Goal: Information Seeking & Learning: Learn about a topic

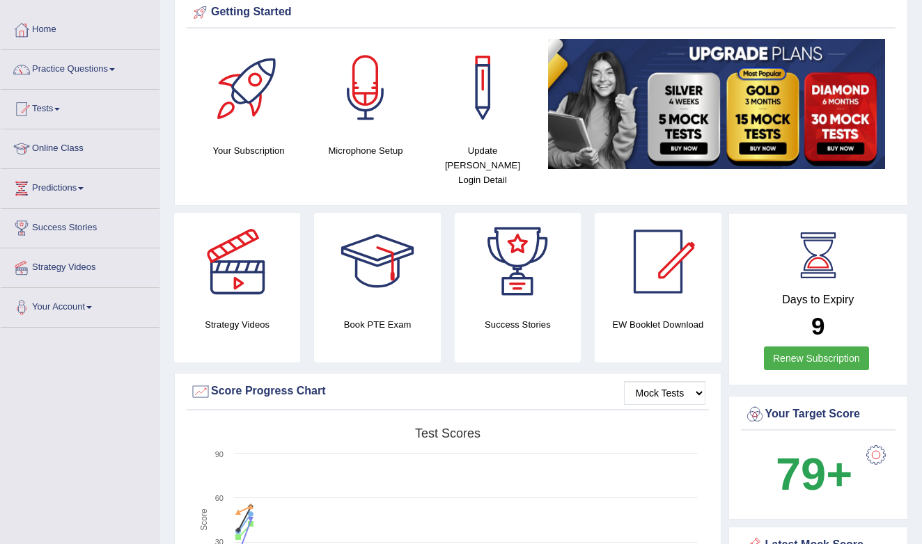
scroll to position [63, 0]
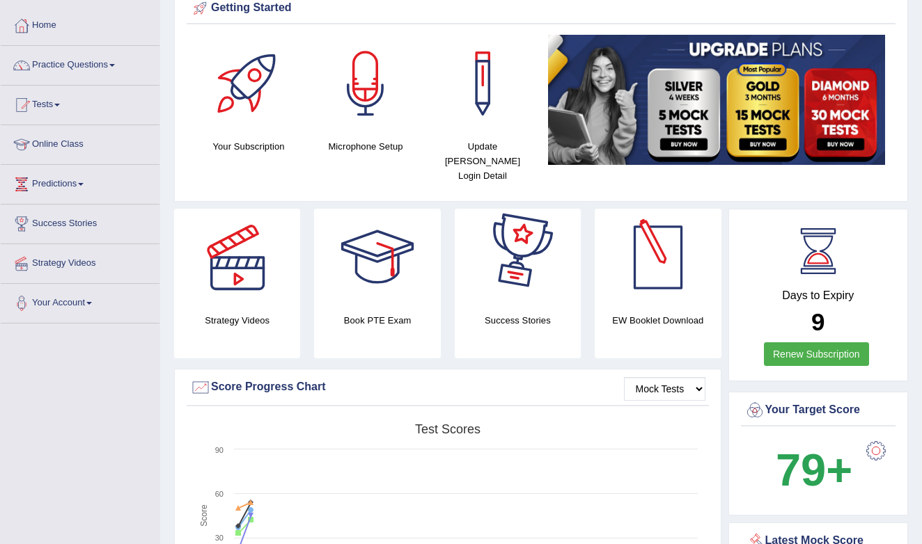
click at [802, 342] on link "Renew Subscription" at bounding box center [816, 354] width 105 height 24
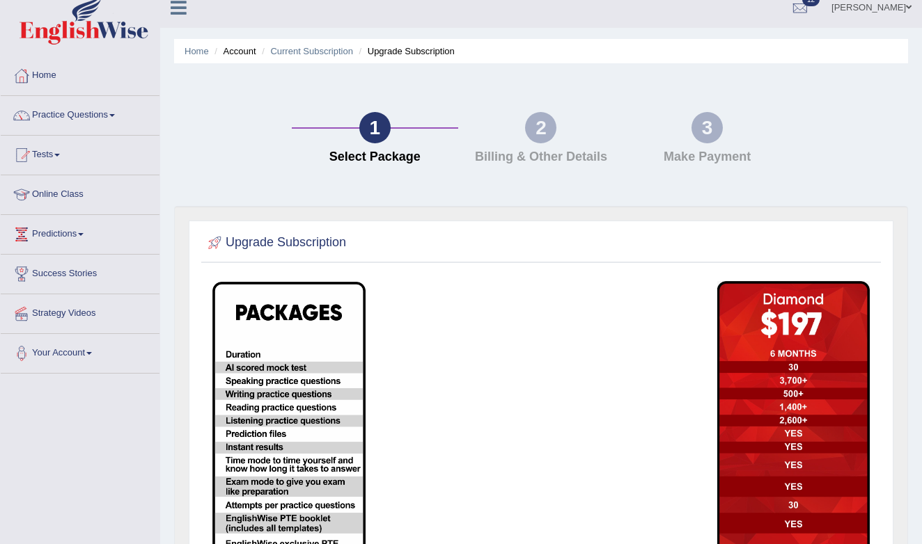
scroll to position [4, 0]
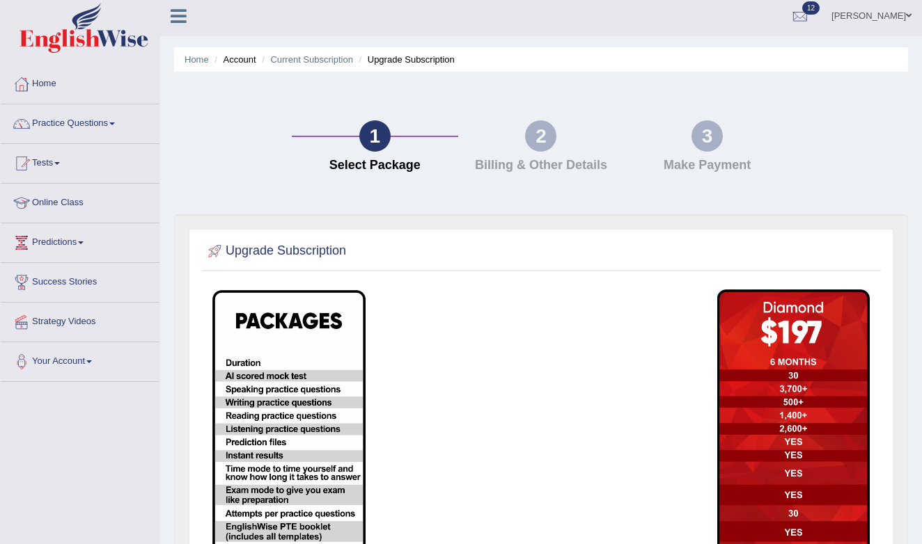
click at [555, 154] on div "2 Billing & Other Details" at bounding box center [541, 149] width 166 height 59
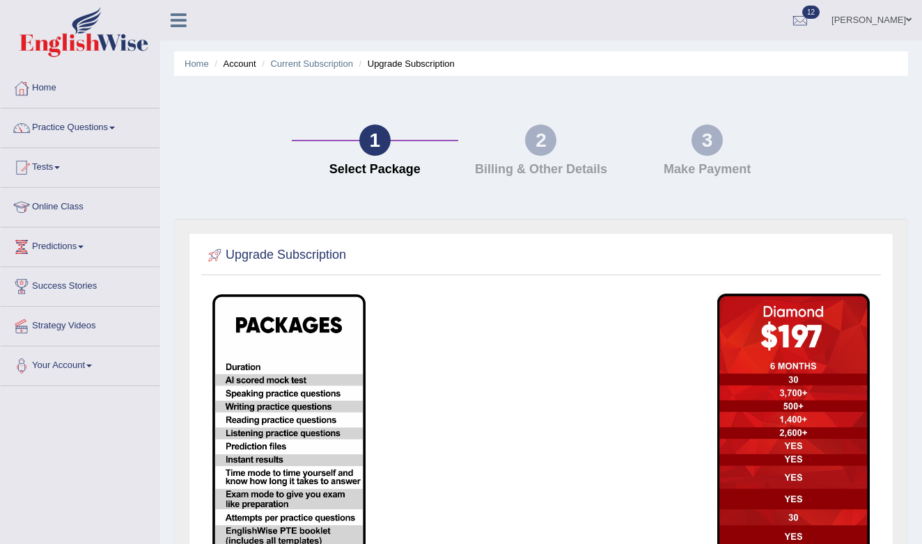
scroll to position [0, 0]
click at [67, 95] on link "Home" at bounding box center [80, 86] width 159 height 35
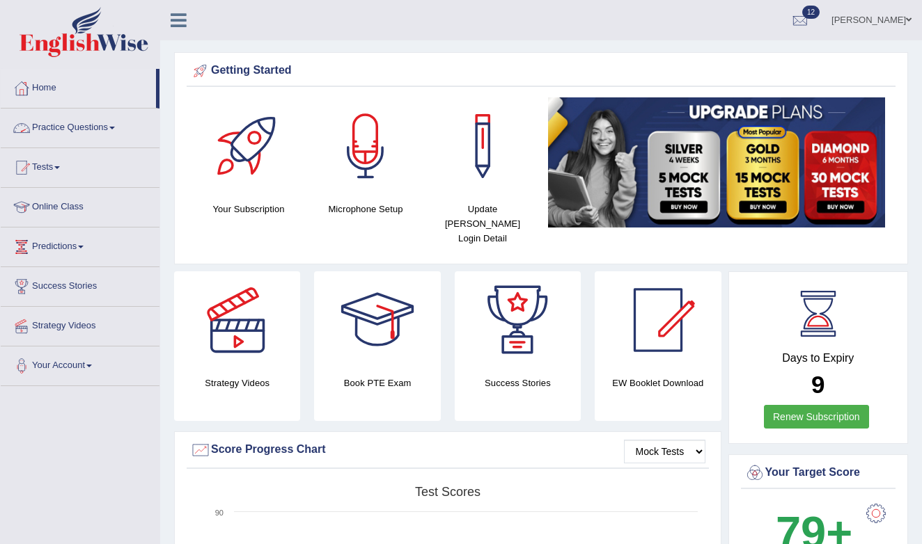
click at [111, 129] on link "Practice Questions" at bounding box center [80, 126] width 159 height 35
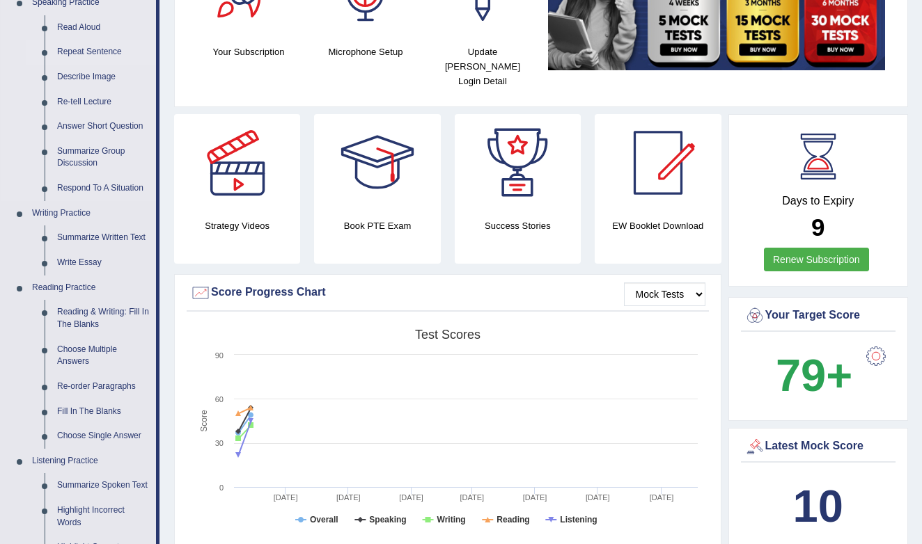
scroll to position [159, 0]
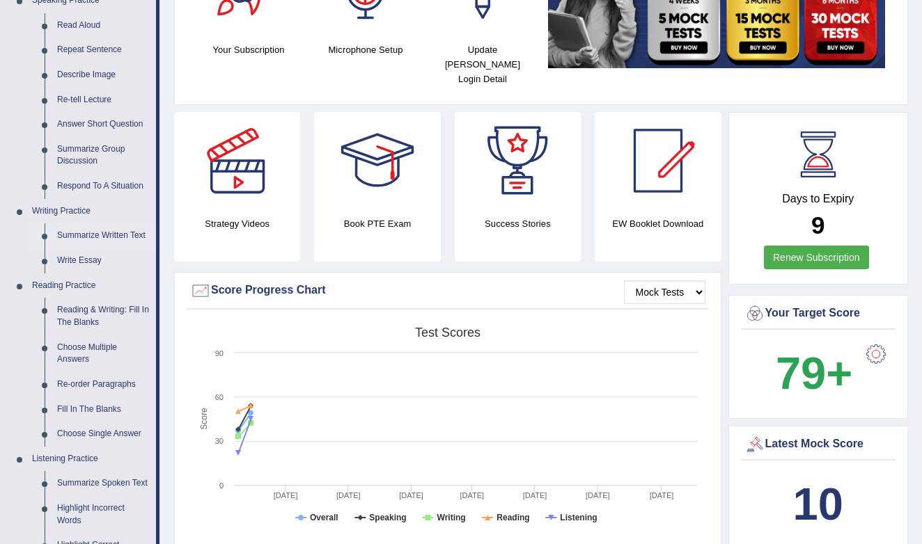
click at [88, 233] on link "Summarize Written Text" at bounding box center [103, 235] width 105 height 25
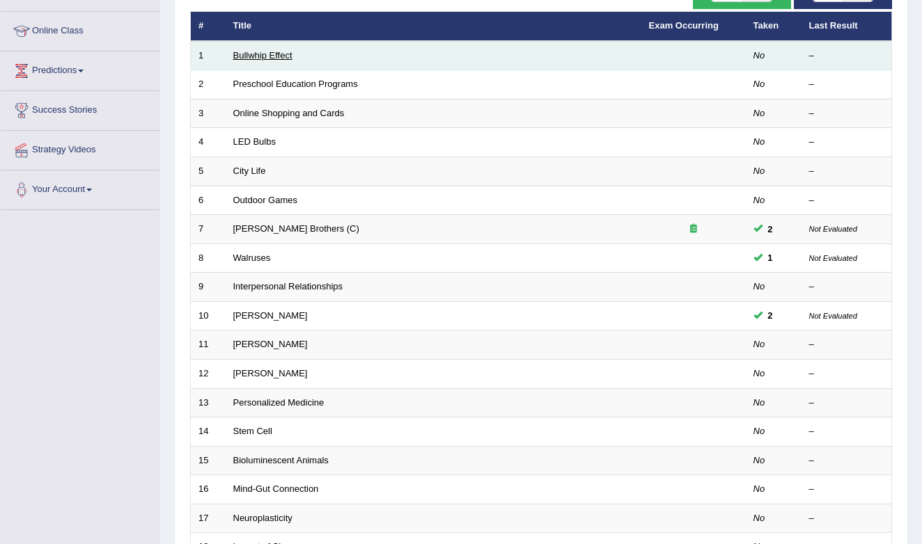
scroll to position [173, 0]
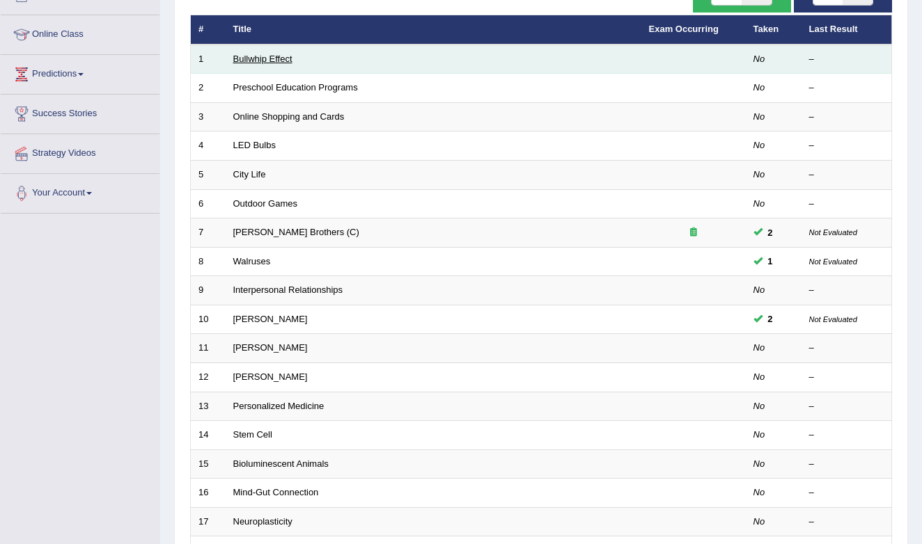
click at [280, 58] on link "Bullwhip Effect" at bounding box center [262, 59] width 59 height 10
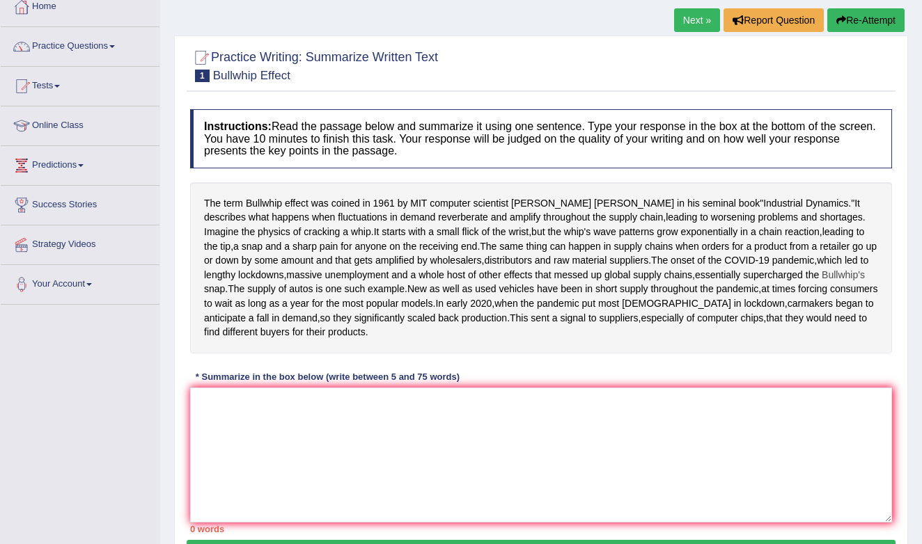
scroll to position [84, 0]
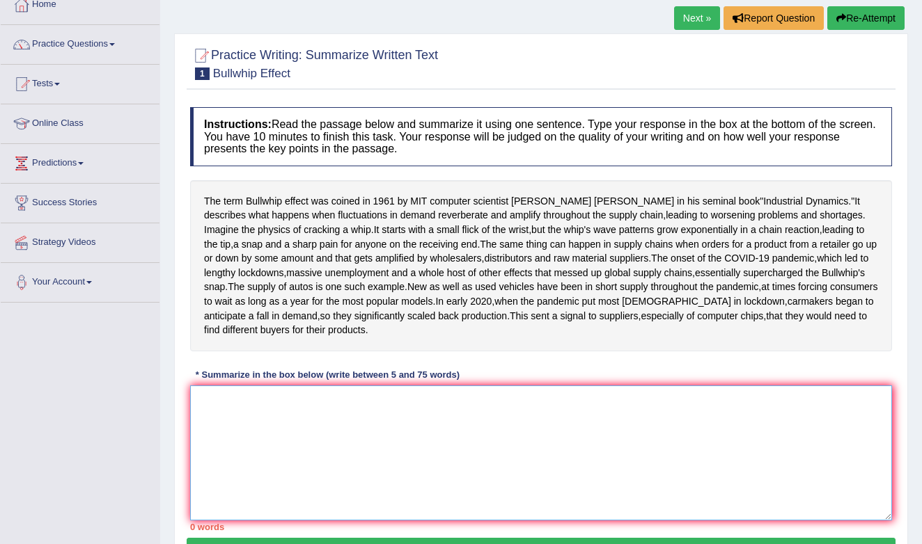
click at [323, 469] on textarea at bounding box center [541, 453] width 702 height 135
click at [299, 461] on textarea at bounding box center [541, 453] width 702 height 135
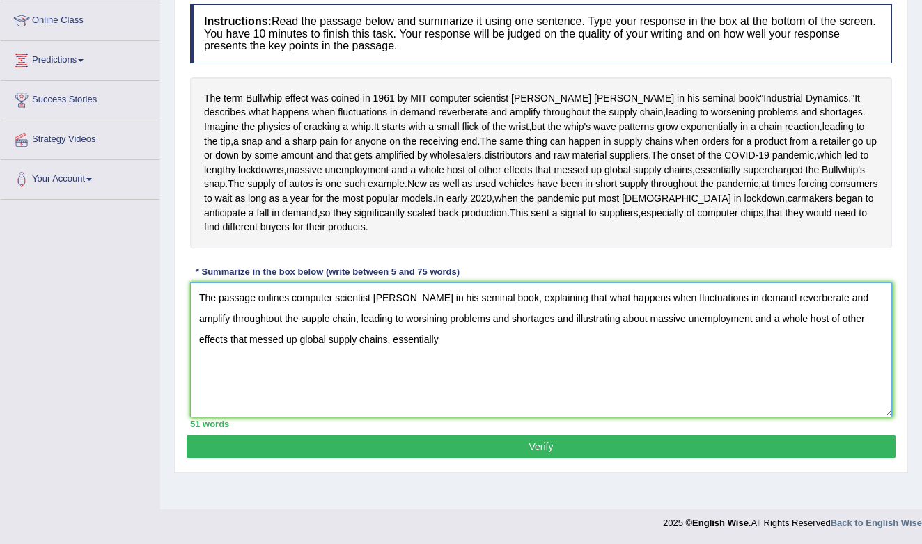
scroll to position [204, 0]
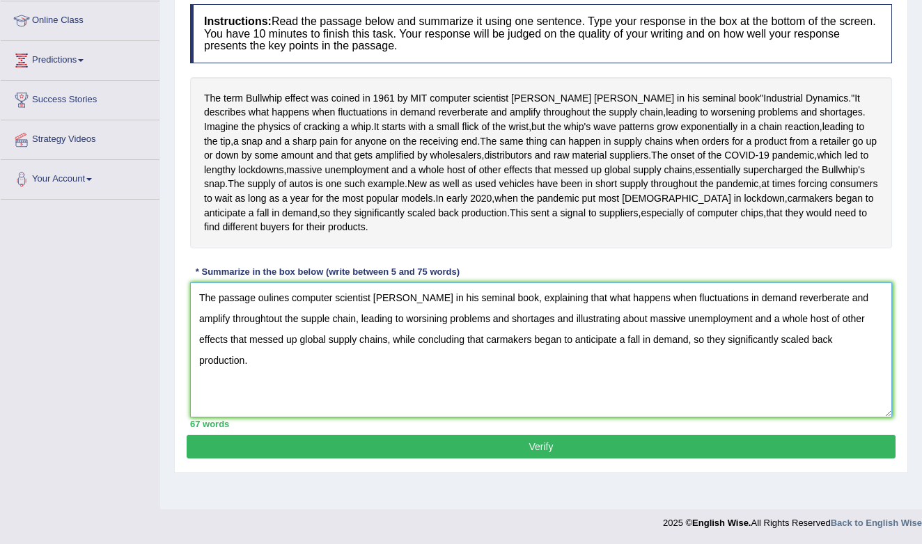
type textarea "The passage oulines computer scientist [PERSON_NAME] in his seminal book, expla…"
click at [340, 459] on button "Verify" at bounding box center [541, 447] width 709 height 24
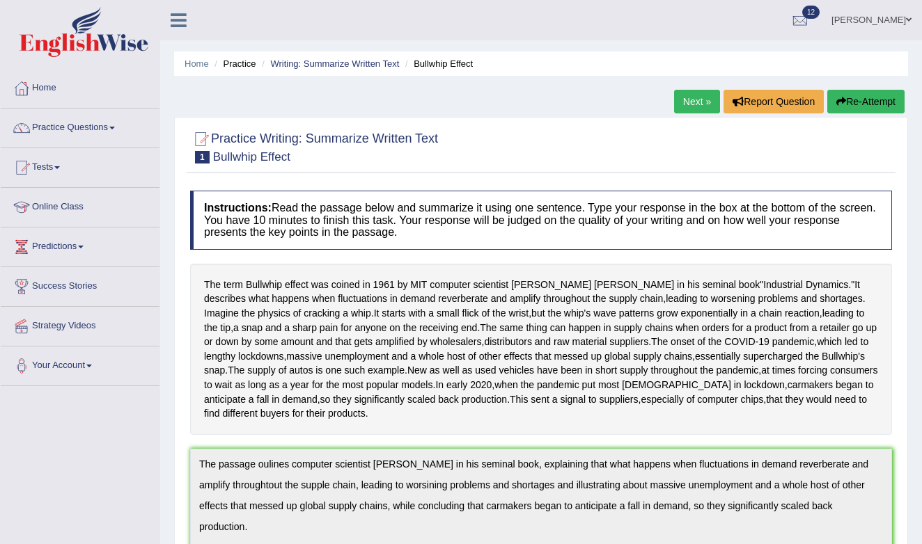
scroll to position [0, 0]
click at [858, 104] on button "Re-Attempt" at bounding box center [865, 102] width 77 height 24
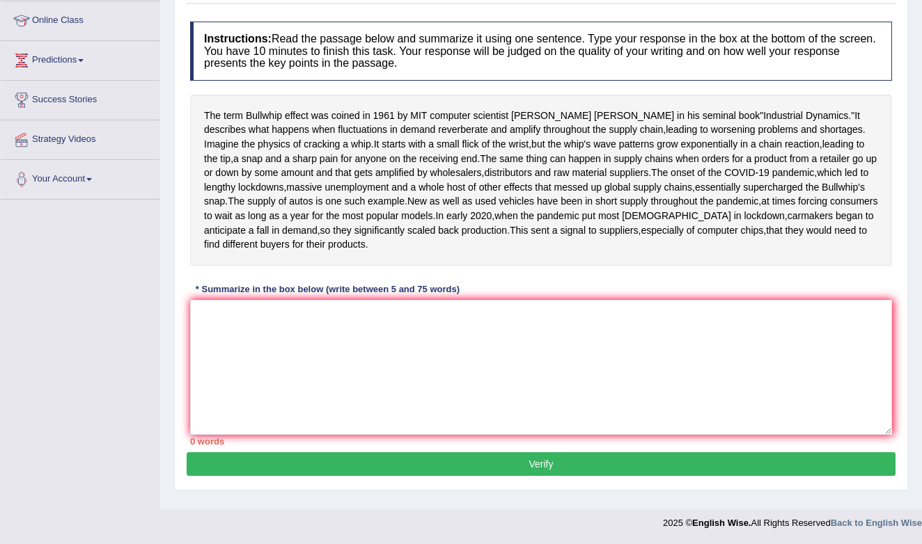
scroll to position [243, 0]
paste textarea "The passage oulines computer scientist [PERSON_NAME] in his seminal book, expla…"
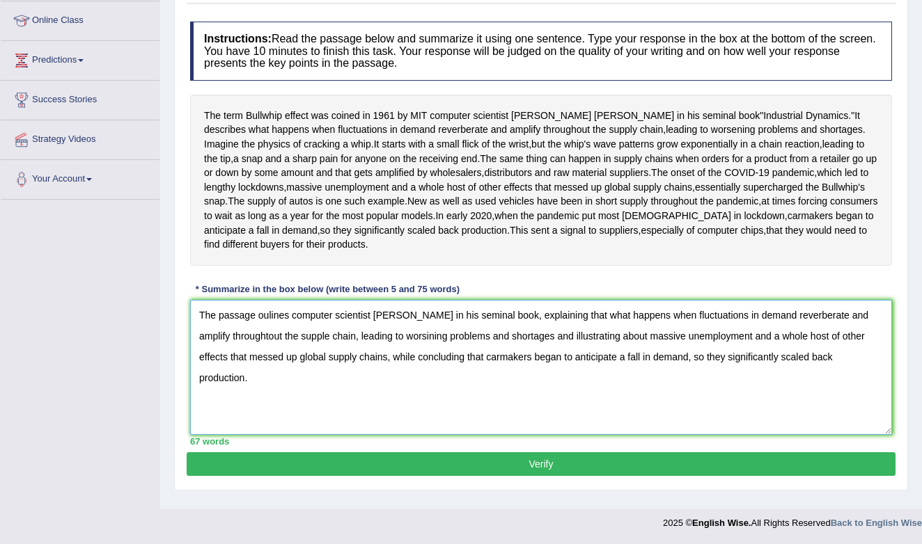
click at [292, 326] on textarea "The passage oulines computer scientist [PERSON_NAME] in his seminal book, expla…" at bounding box center [541, 367] width 702 height 135
click at [251, 346] on textarea "The passage ouline computer scientist [PERSON_NAME] in his seminal book, explai…" at bounding box center [541, 367] width 702 height 135
click at [249, 354] on textarea "The passage ouline computer scientist [PERSON_NAME] in his seminal book, explai…" at bounding box center [541, 367] width 702 height 135
click at [250, 340] on textarea "The passage ouline computer scientist Jay forrester in his seminal book, explai…" at bounding box center [541, 367] width 702 height 135
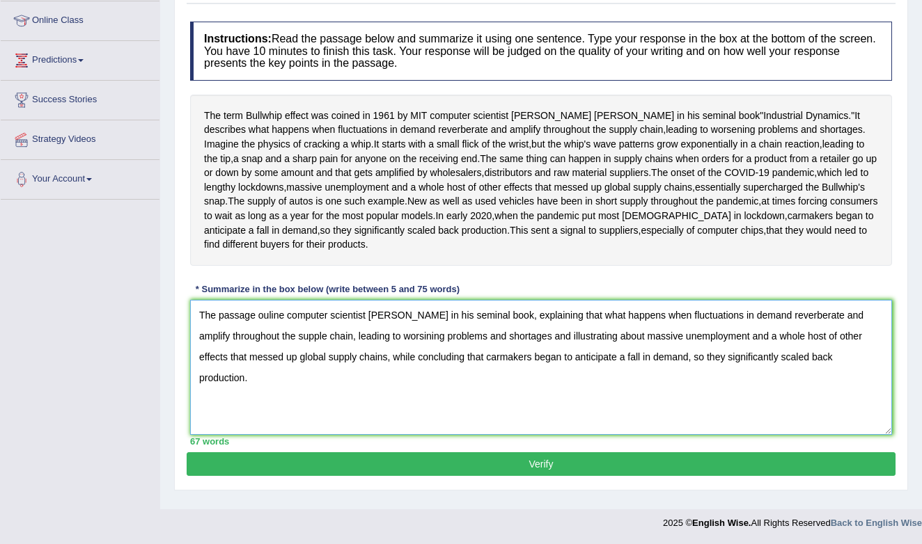
click at [398, 346] on textarea "The passage ouline computer scientist Jay forrester in his seminal book, explai…" at bounding box center [541, 367] width 702 height 135
click at [424, 325] on textarea "The passage ouline computer scientist Jay forrester in his seminal book, explai…" at bounding box center [541, 367] width 702 height 135
click at [391, 327] on textarea "The passage ouline computer scientist Jay forrester in his seminal book, explai…" at bounding box center [541, 367] width 702 height 135
type textarea "The passage ouline computer scientist [PERSON_NAME] in his seminal book, explai…"
click at [456, 475] on button "Verify" at bounding box center [541, 464] width 709 height 24
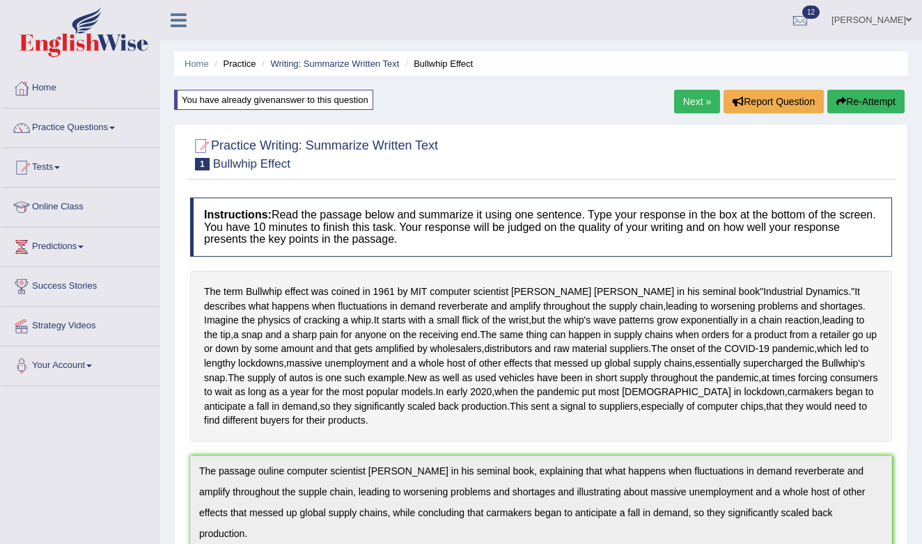
scroll to position [0, 0]
click at [847, 103] on button "Re-Attempt" at bounding box center [865, 102] width 77 height 24
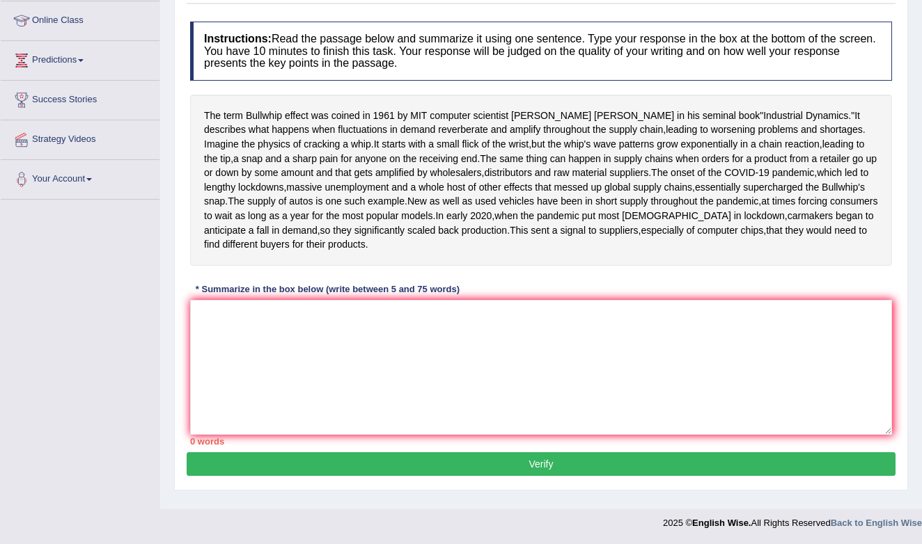
scroll to position [306, 0]
paste textarea "The passage ouline computer scientist [PERSON_NAME] in his seminal book, explai…"
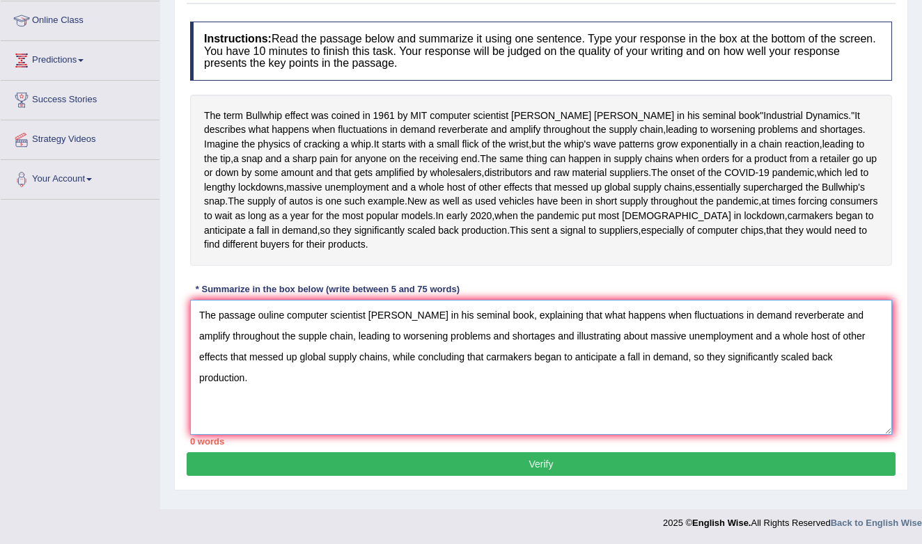
scroll to position [243, 0]
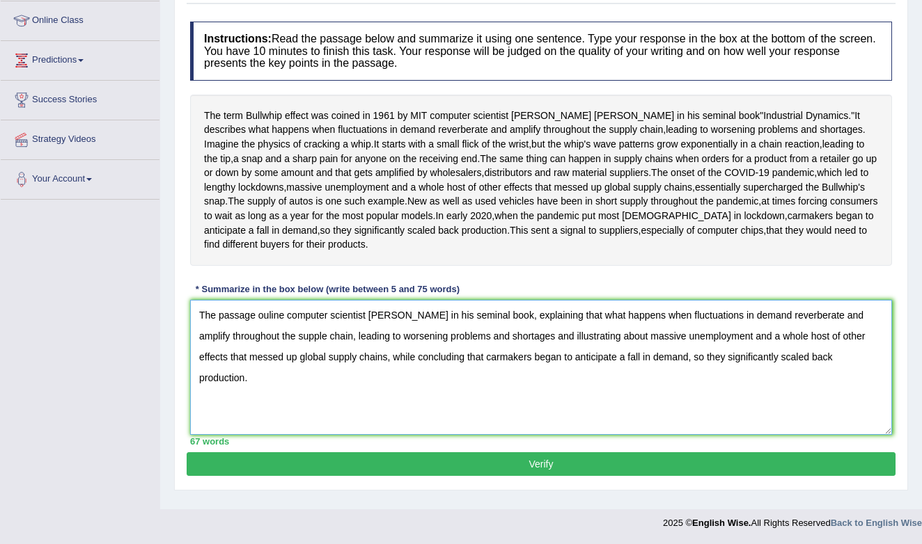
click at [285, 323] on textarea "The passage ouline computer scientist [PERSON_NAME] in his seminal book, explai…" at bounding box center [541, 367] width 702 height 135
click at [269, 325] on textarea "The passage ouline computer scientist [PERSON_NAME] in his seminal book, explai…" at bounding box center [541, 367] width 702 height 135
click at [289, 397] on textarea "The passage outline computer scientist Jay Forrester in his seminal book, expla…" at bounding box center [541, 367] width 702 height 135
type textarea "The passage outline computer scientist Jay Forrester in his seminal book, expla…"
click at [356, 469] on button "Verify" at bounding box center [541, 464] width 709 height 24
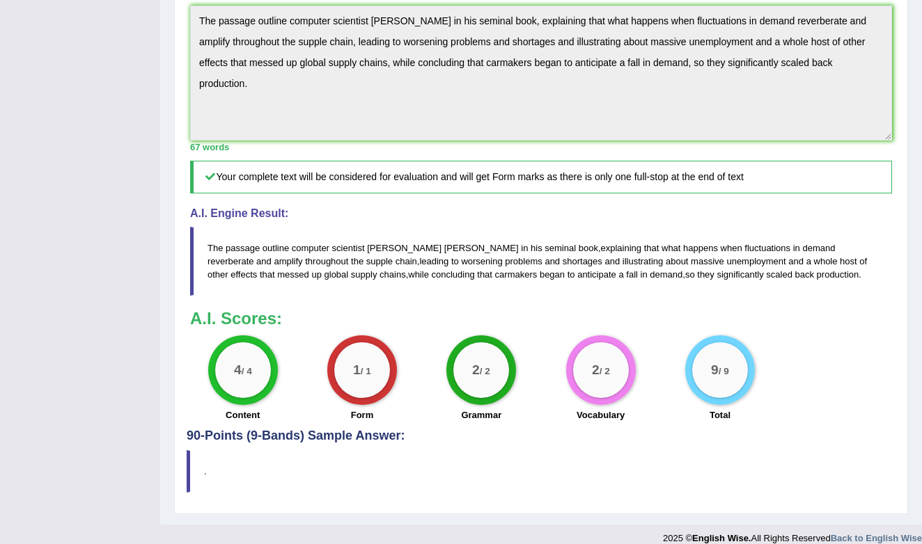
scroll to position [452, 0]
